Goal: Task Accomplishment & Management: Manage account settings

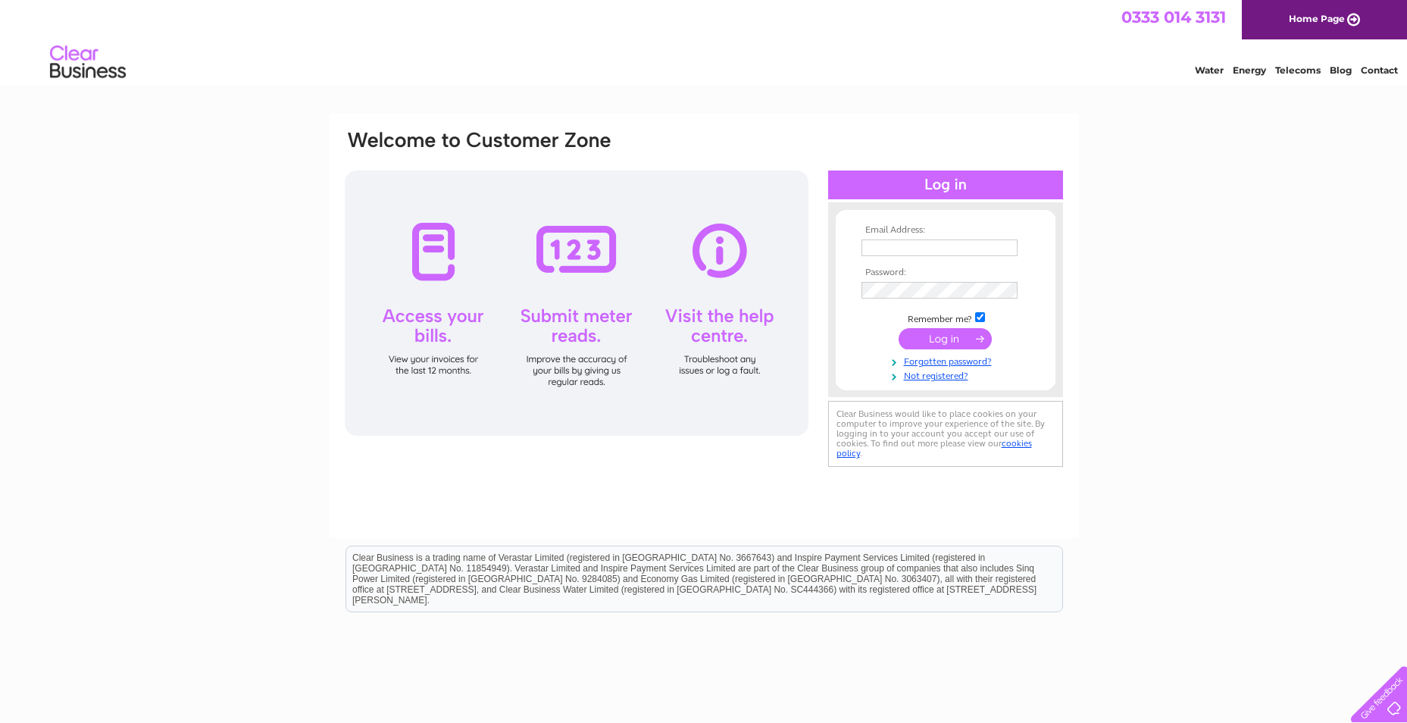
type input "amy@graham-robertson.co.uk"
click at [951, 336] on input "submit" at bounding box center [944, 338] width 93 height 21
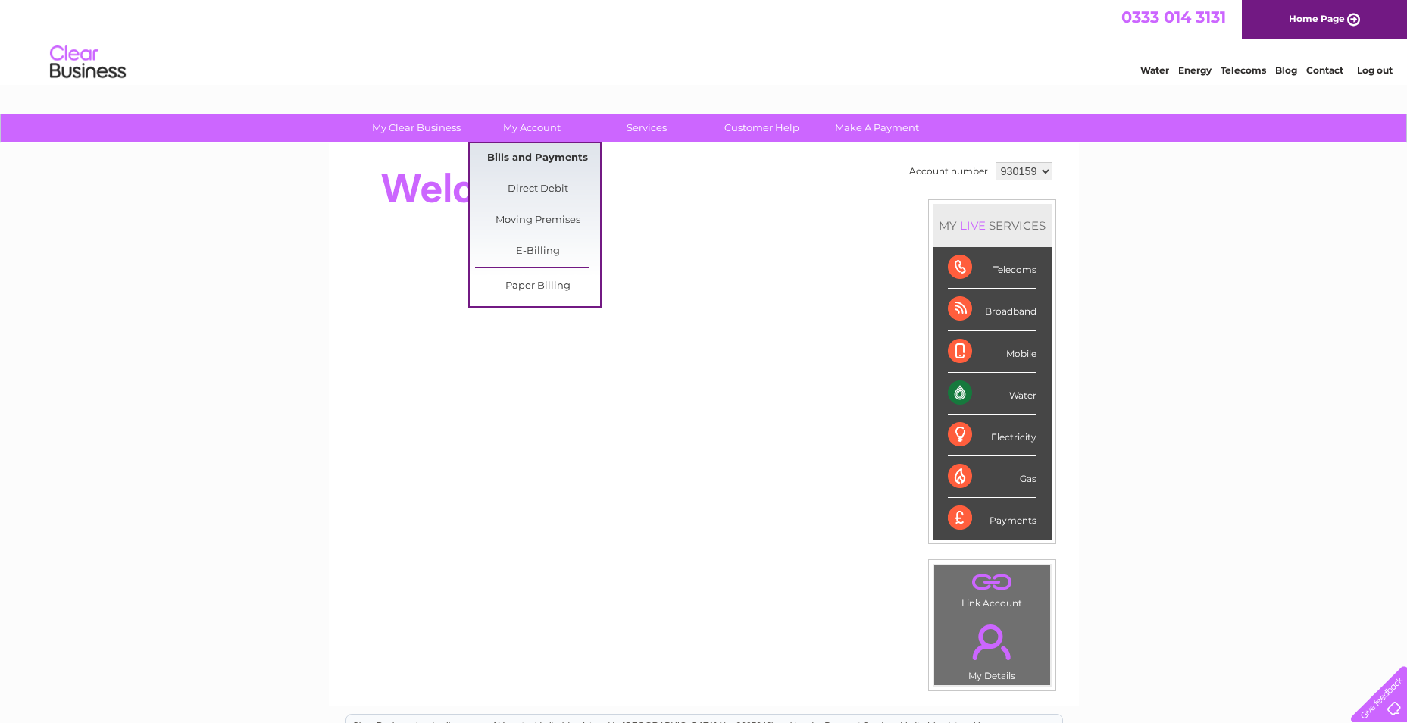
click at [545, 157] on link "Bills and Payments" at bounding box center [537, 158] width 125 height 30
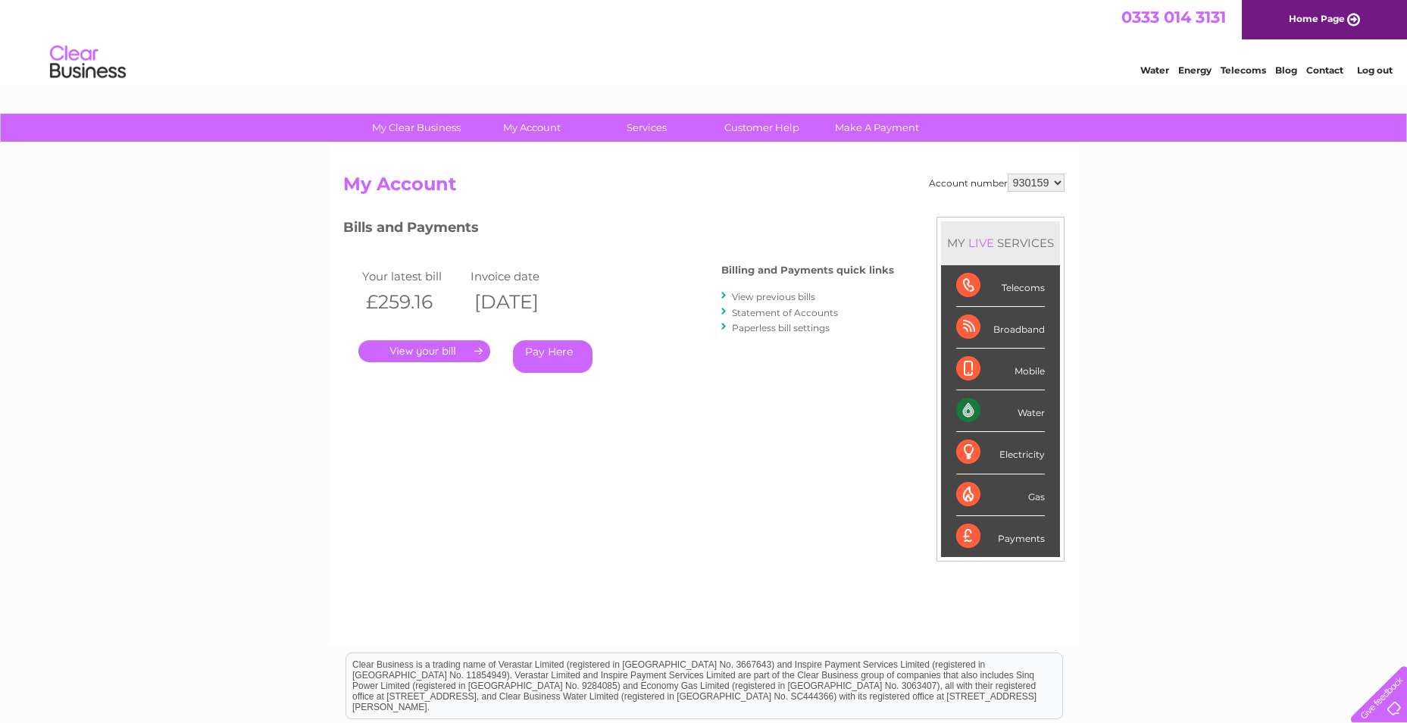
click at [439, 349] on link "." at bounding box center [424, 351] width 132 height 22
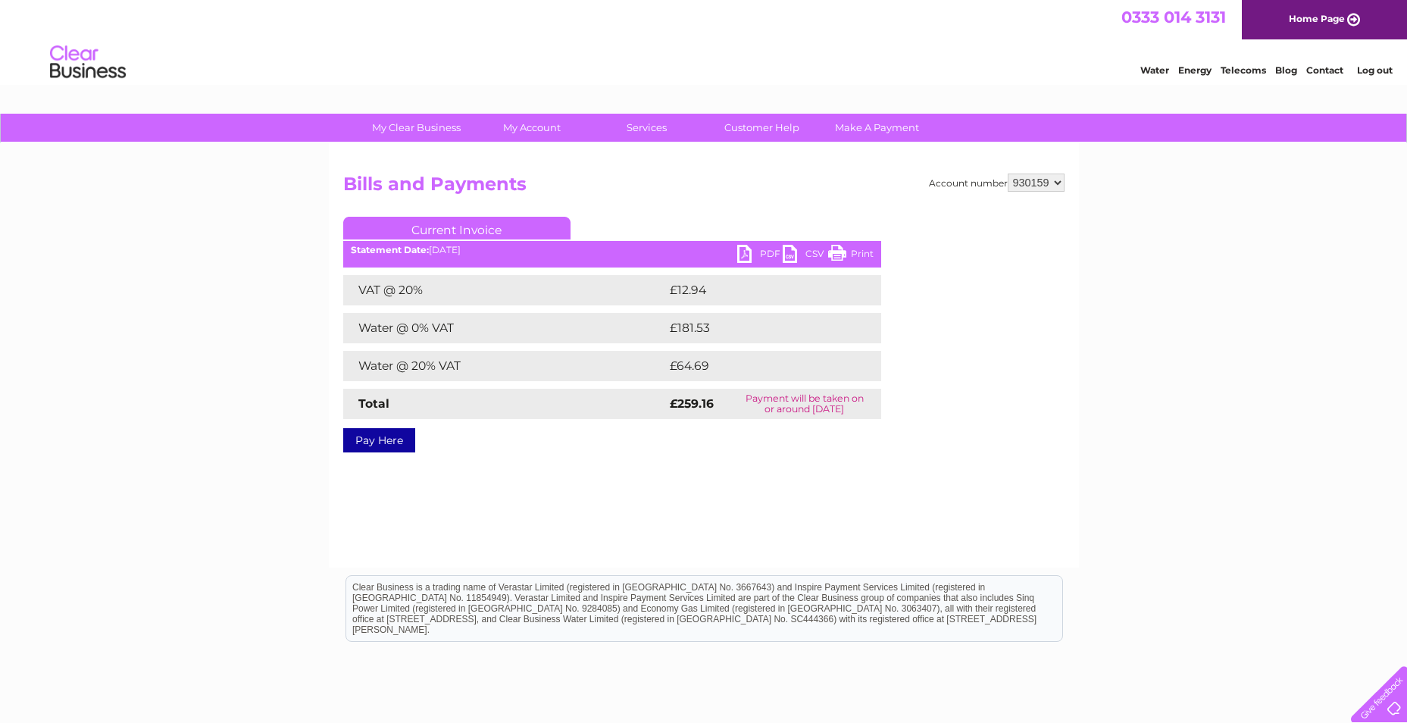
click at [755, 251] on link "PDF" at bounding box center [759, 256] width 45 height 22
